Goal: Information Seeking & Learning: Learn about a topic

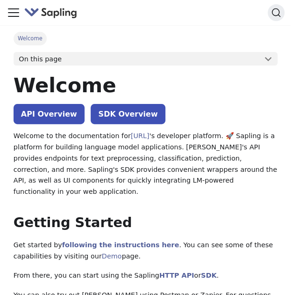
click at [71, 8] on img "Main" at bounding box center [50, 13] width 53 height 14
click at [64, 8] on img "Main" at bounding box center [50, 13] width 53 height 14
click at [60, 13] on img "Main" at bounding box center [50, 13] width 53 height 14
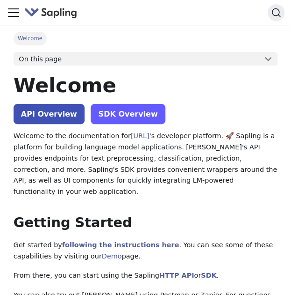
click at [104, 117] on link "SDK Overview" at bounding box center [128, 114] width 74 height 20
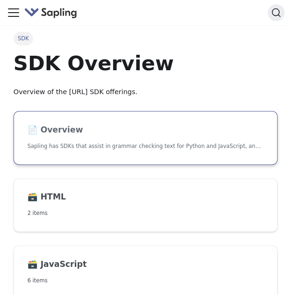
click at [89, 151] on link "📄️ Overview Sapling has SDKs that assist in grammar checking text for Python an…" at bounding box center [146, 138] width 264 height 54
